Goal: Transaction & Acquisition: Purchase product/service

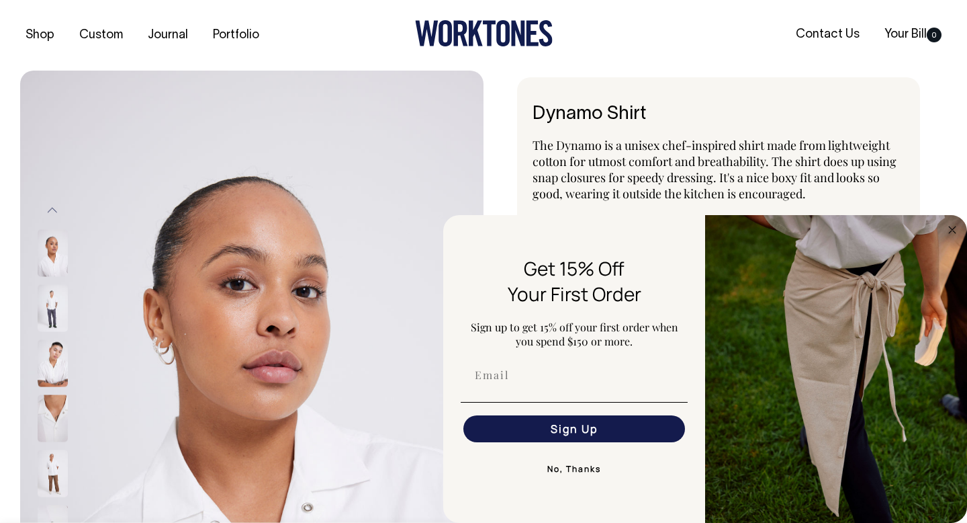
select select "Off-White"
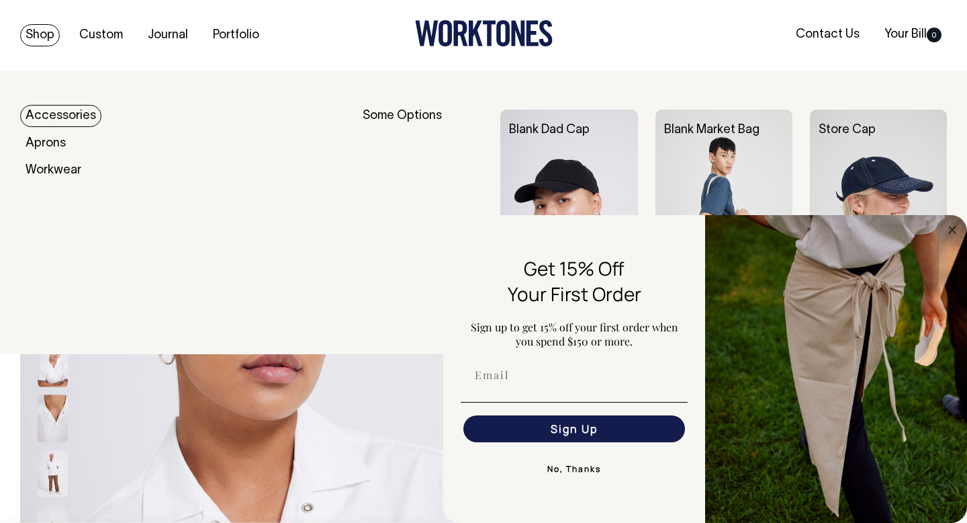
click at [30, 40] on link "Shop" at bounding box center [40, 35] width 40 height 22
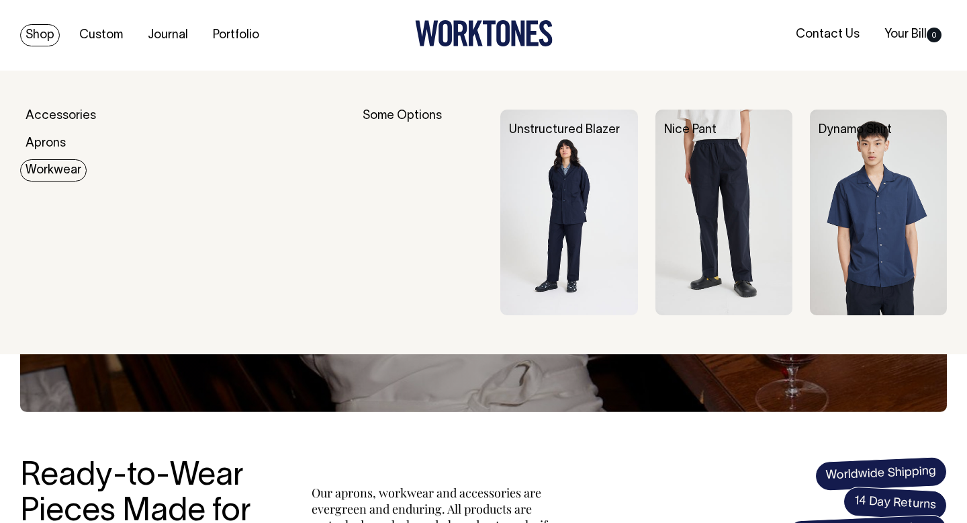
click at [46, 175] on link "Workwear" at bounding box center [53, 170] width 66 height 22
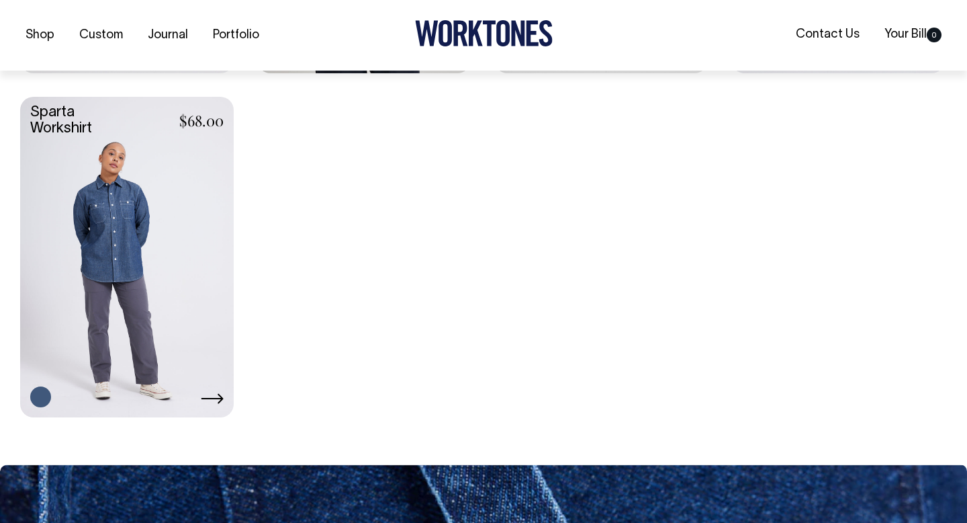
click at [216, 401] on icon at bounding box center [212, 398] width 23 height 11
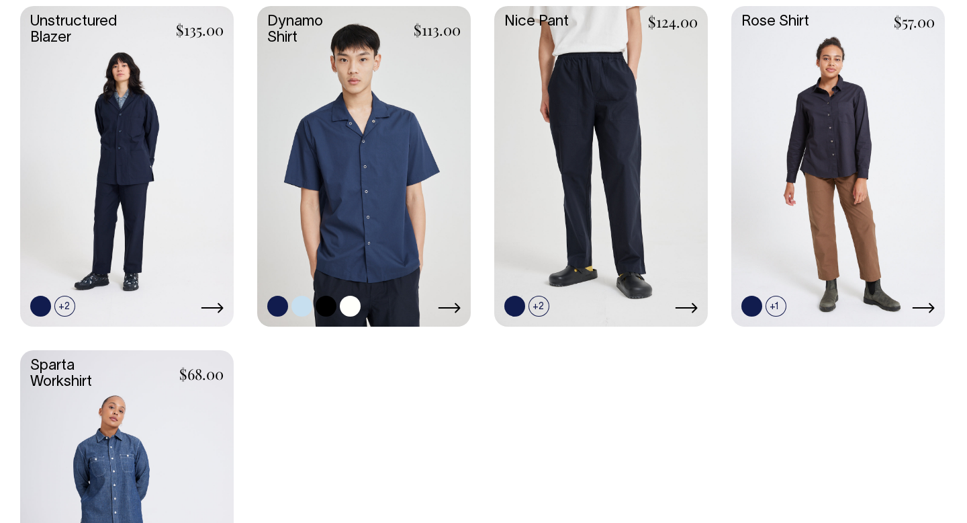
click at [364, 107] on link at bounding box center [364, 165] width 214 height 318
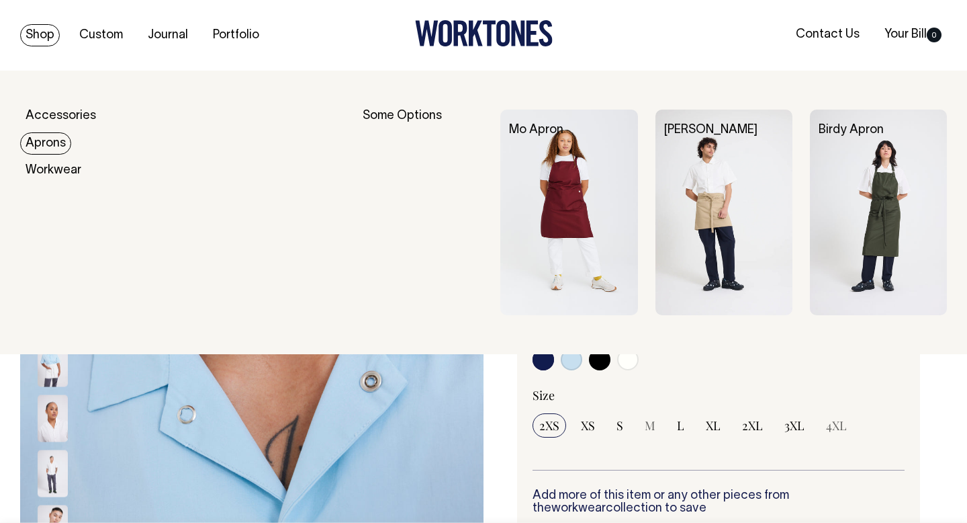
click at [48, 142] on link "Aprons" at bounding box center [45, 143] width 51 height 22
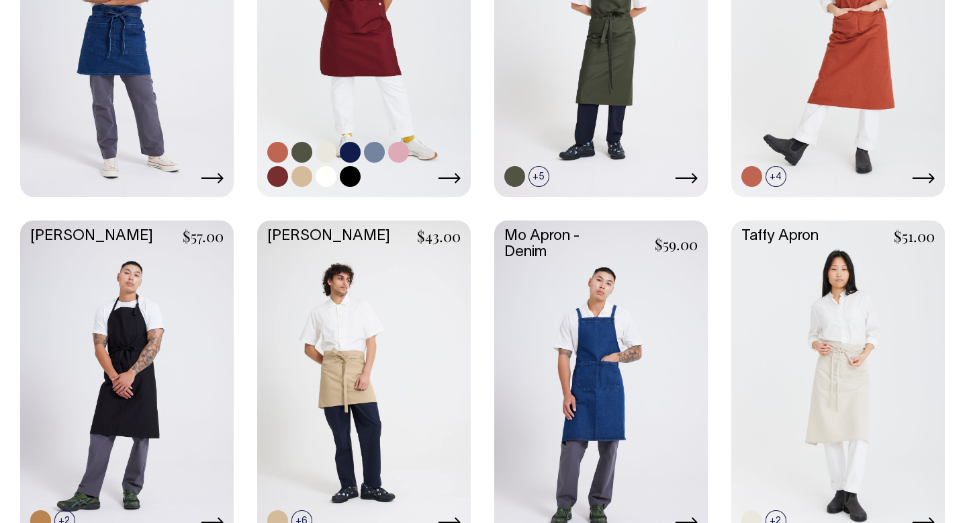
scroll to position [773, 0]
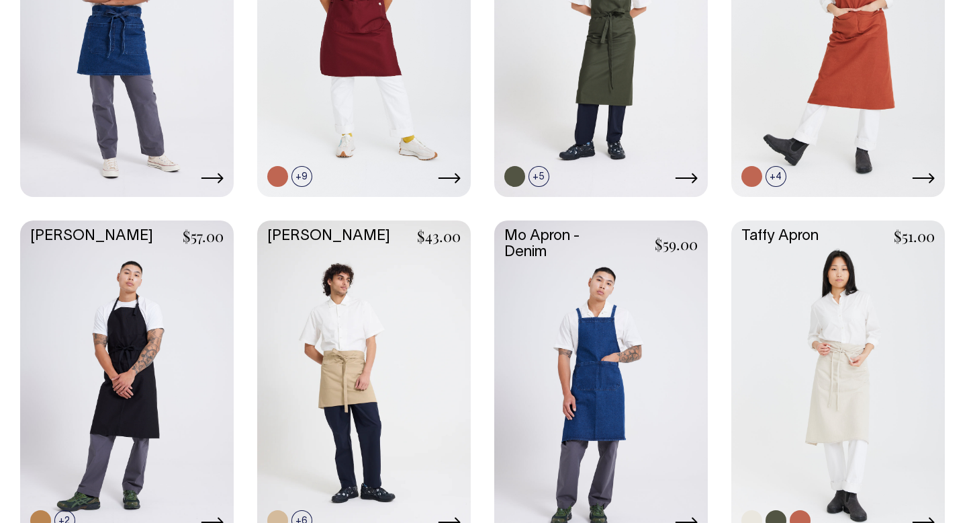
click at [864, 385] on link at bounding box center [838, 379] width 214 height 318
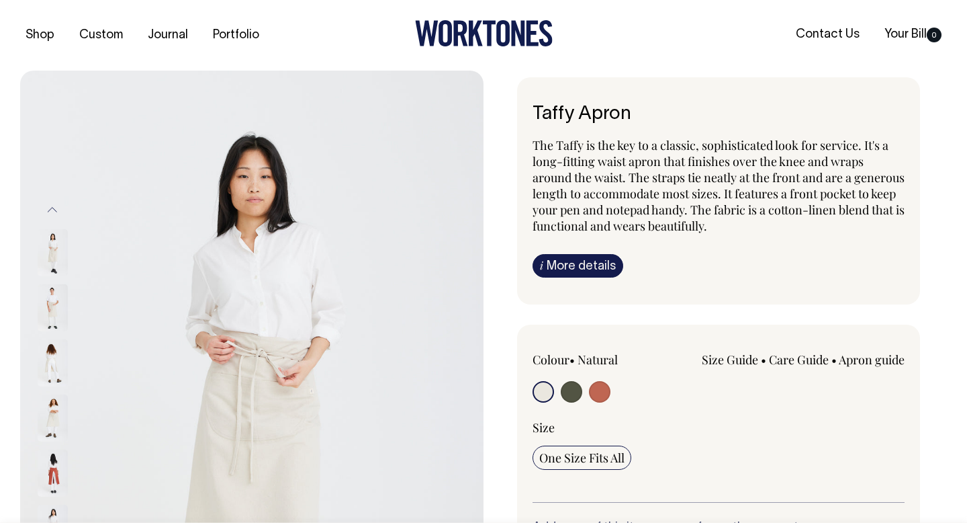
click at [572, 394] on input "radio" at bounding box center [571, 391] width 21 height 21
radio input "true"
select select "Olive"
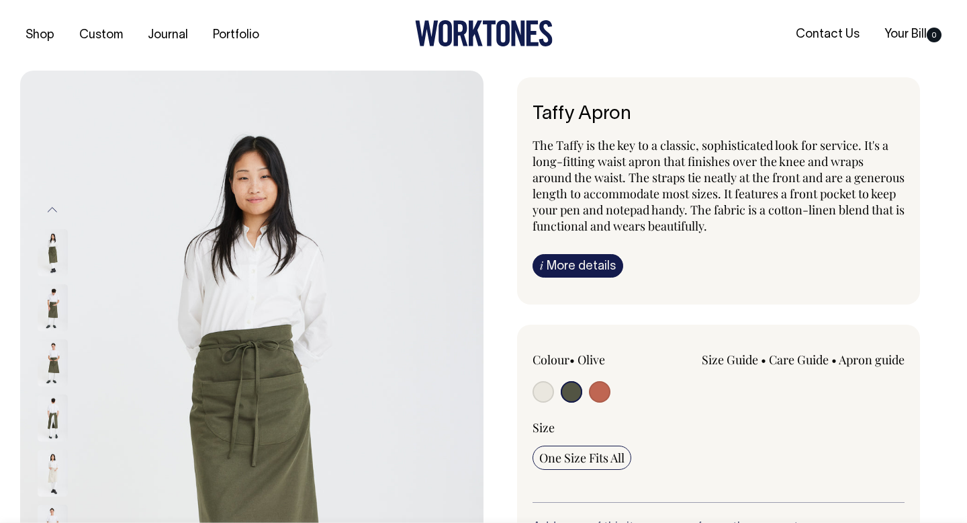
click at [600, 390] on input "radio" at bounding box center [599, 391] width 21 height 21
radio input "true"
select select "Rust"
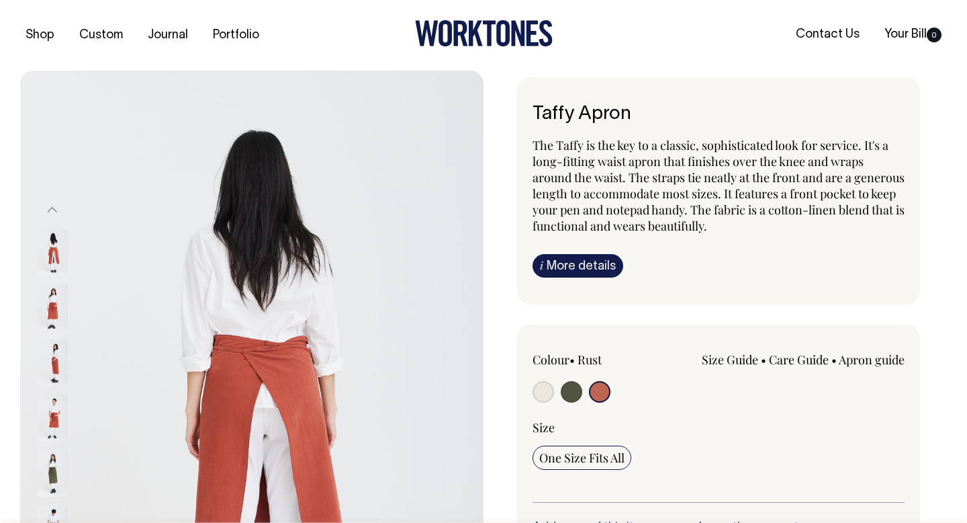
click at [541, 390] on input "radio" at bounding box center [543, 391] width 21 height 21
radio input "true"
select select "Natural"
